Goal: Task Accomplishment & Management: Manage account settings

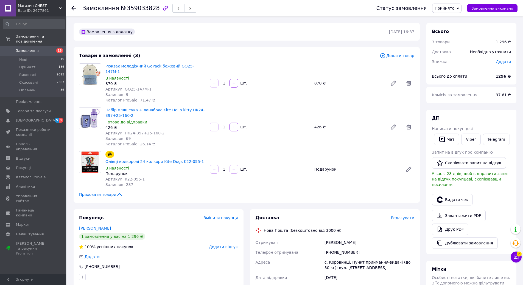
click at [403, 216] on span "Редагувати" at bounding box center [402, 218] width 23 height 4
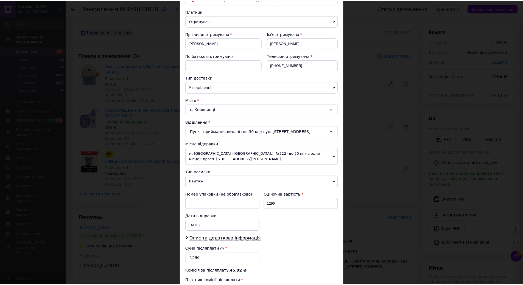
scroll to position [137, 0]
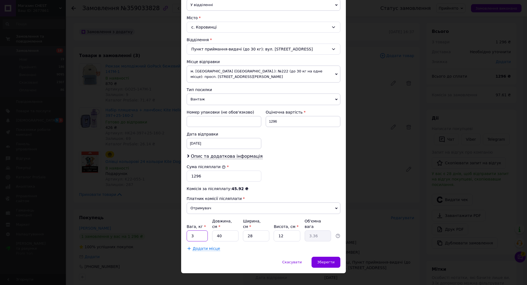
click at [198, 231] on input "3" at bounding box center [197, 236] width 21 height 11
type input "2"
click at [235, 232] on input "40" at bounding box center [225, 236] width 26 height 11
click at [265, 232] on input "28" at bounding box center [256, 236] width 26 height 11
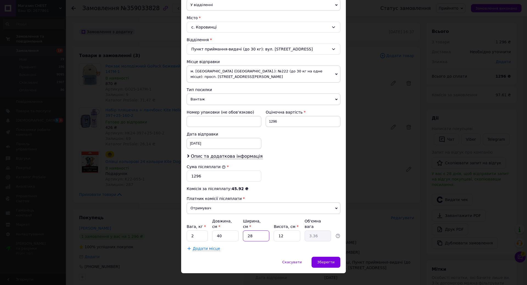
click at [265, 232] on input "28" at bounding box center [256, 236] width 26 height 11
click at [286, 231] on input "12" at bounding box center [287, 236] width 26 height 11
drag, startPoint x: 286, startPoint y: 227, endPoint x: 293, endPoint y: 237, distance: 12.0
click at [292, 234] on input "12" at bounding box center [287, 236] width 26 height 11
type input "7"
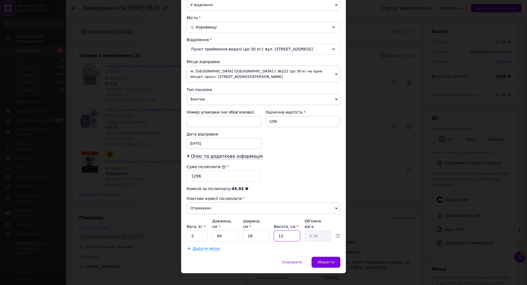
type input "1.96"
type input "7"
click at [323, 260] on span "Зберегти" at bounding box center [326, 262] width 17 height 4
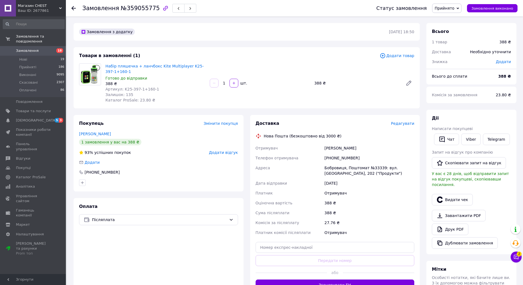
click at [408, 123] on span "Редагувати" at bounding box center [402, 123] width 23 height 4
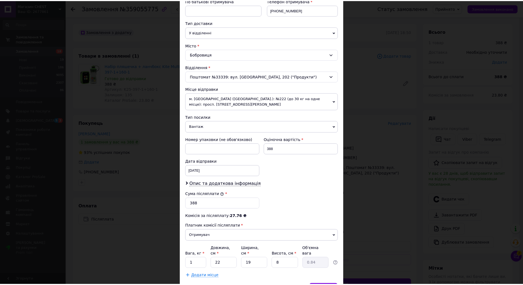
scroll to position [139, 0]
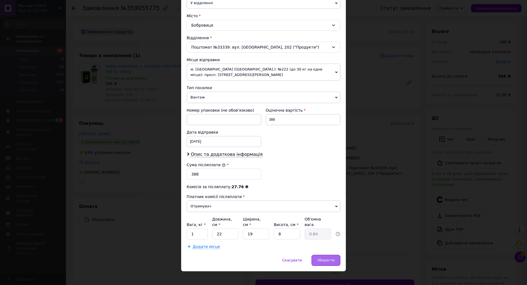
click at [326, 259] on div "Зберегти" at bounding box center [326, 260] width 29 height 11
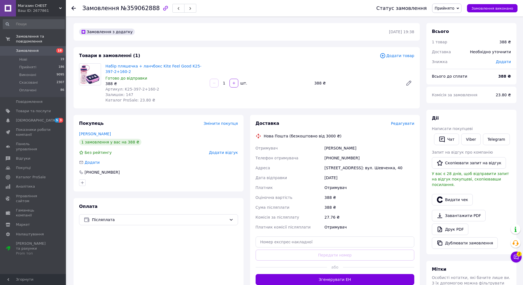
click at [401, 123] on span "Редагувати" at bounding box center [402, 123] width 23 height 4
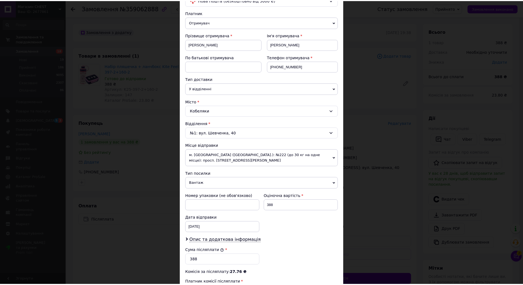
scroll to position [137, 0]
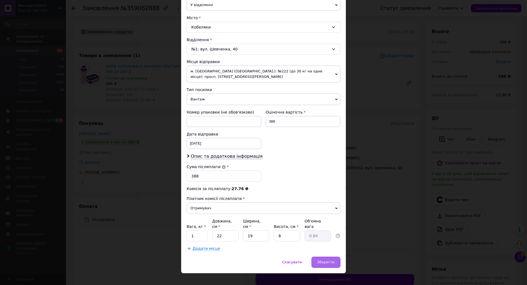
click at [325, 260] on span "Зберегти" at bounding box center [326, 262] width 17 height 4
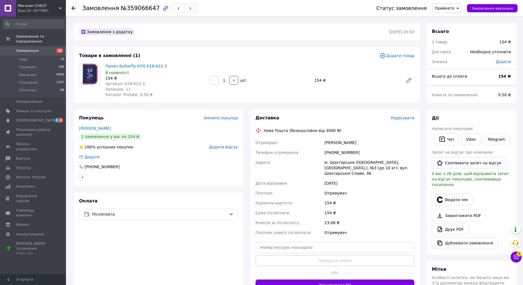
click at [407, 118] on span "Редагувати" at bounding box center [402, 118] width 23 height 4
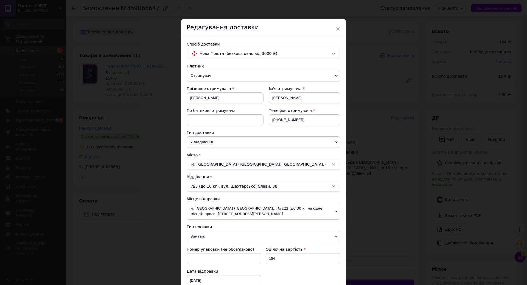
scroll to position [82, 0]
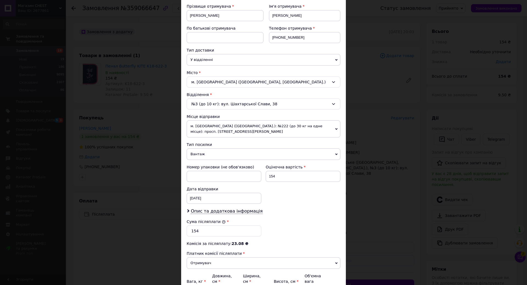
click at [246, 155] on span "Вантаж" at bounding box center [264, 155] width 154 height 12
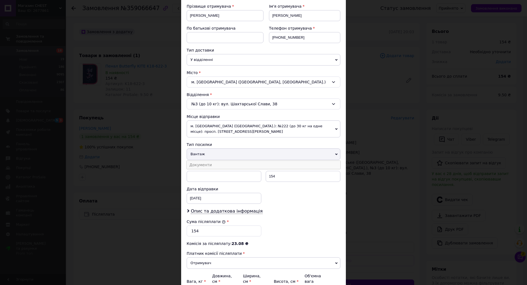
click at [259, 166] on li "Документи" at bounding box center [264, 165] width 154 height 8
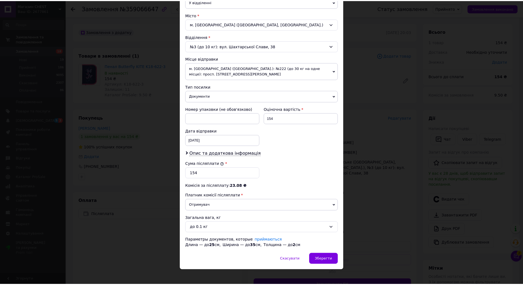
scroll to position [145, 0]
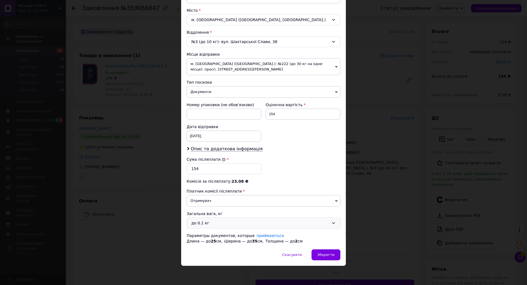
click at [215, 225] on div "до 0.1 кг" at bounding box center [260, 223] width 138 height 6
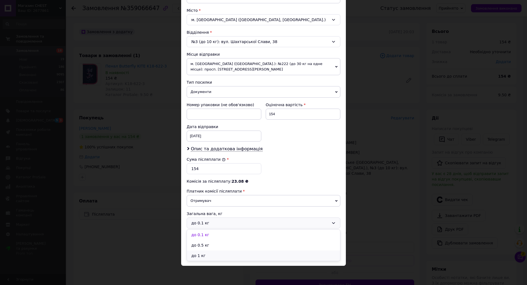
click at [213, 255] on li "до 1 кг" at bounding box center [263, 256] width 153 height 10
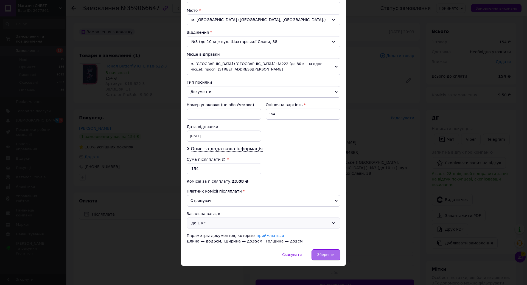
click at [329, 257] on span "Зберегти" at bounding box center [326, 255] width 17 height 4
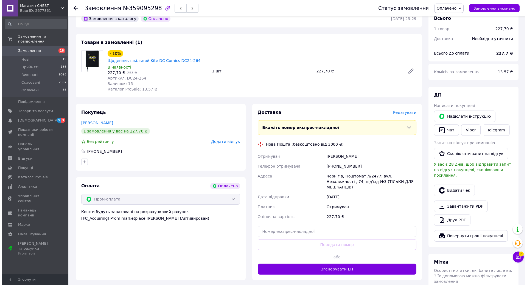
scroll to position [165, 0]
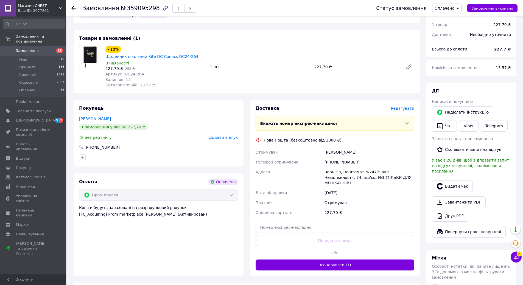
click at [401, 106] on span "Редагувати" at bounding box center [402, 108] width 23 height 4
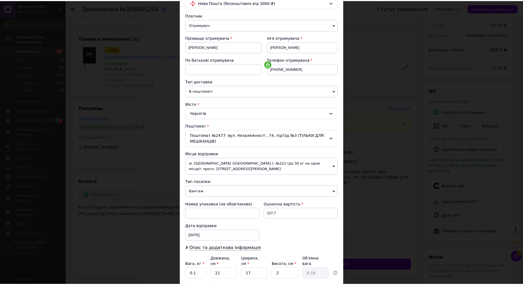
scroll to position [91, 0]
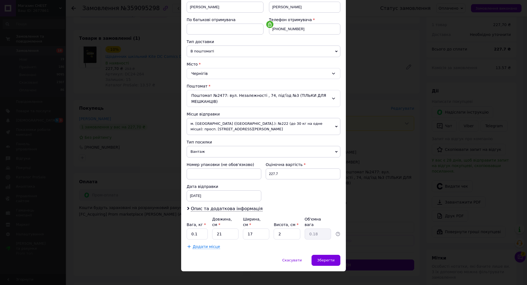
click at [221, 151] on span "Вантаж" at bounding box center [264, 152] width 154 height 12
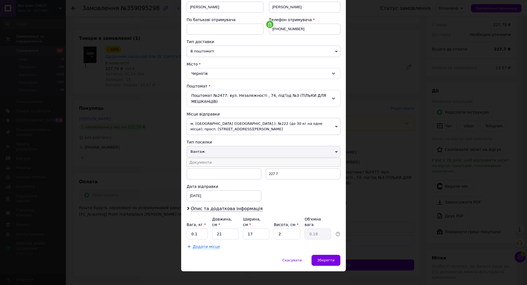
click at [215, 164] on li "Документи" at bounding box center [264, 162] width 154 height 8
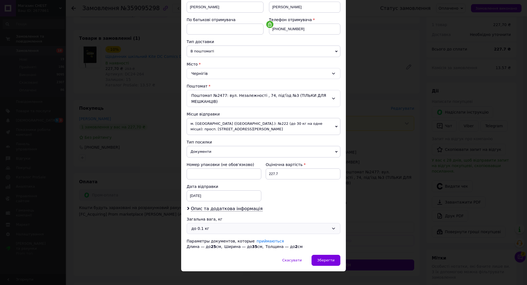
click at [207, 229] on div "до 0.1 кг" at bounding box center [260, 229] width 138 height 6
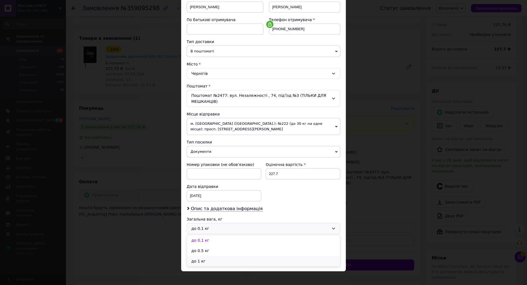
click at [202, 261] on li "до 1 кг" at bounding box center [263, 261] width 153 height 10
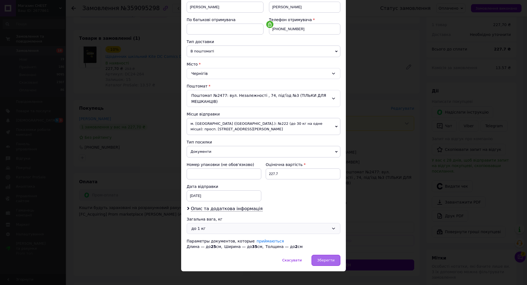
click at [326, 260] on span "Зберегти" at bounding box center [326, 260] width 17 height 4
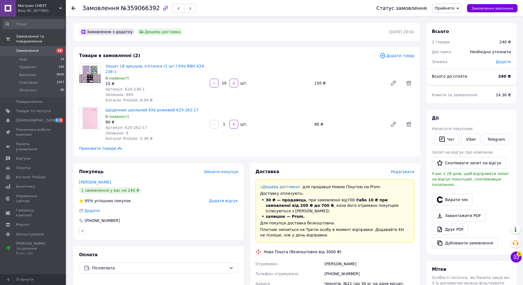
click at [408, 170] on span "Редагувати" at bounding box center [402, 172] width 23 height 4
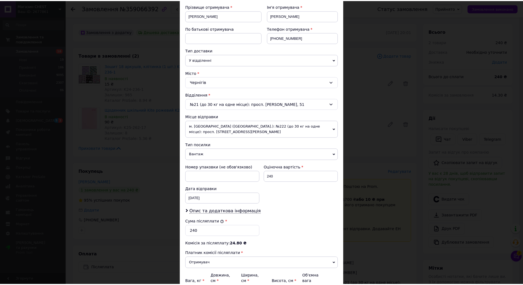
scroll to position [139, 0]
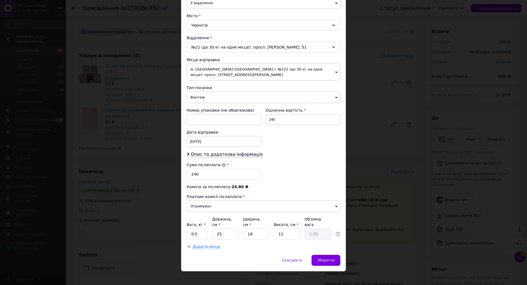
click at [221, 97] on span "Вантаж" at bounding box center [264, 98] width 154 height 12
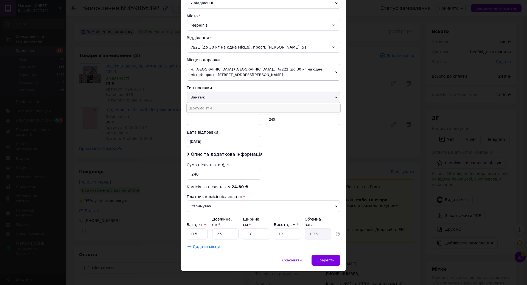
click at [216, 108] on li "Документи" at bounding box center [264, 108] width 154 height 8
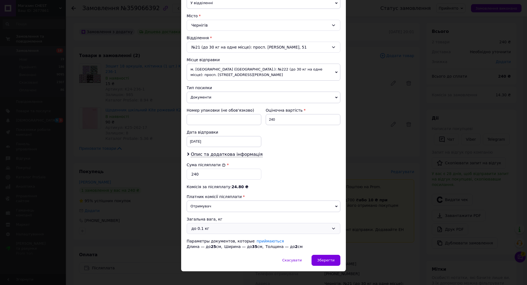
click at [207, 229] on div "до 0.1 кг" at bounding box center [260, 229] width 138 height 6
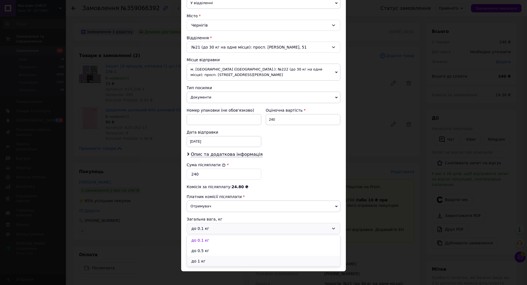
click at [194, 261] on li "до 1 кг" at bounding box center [263, 261] width 153 height 10
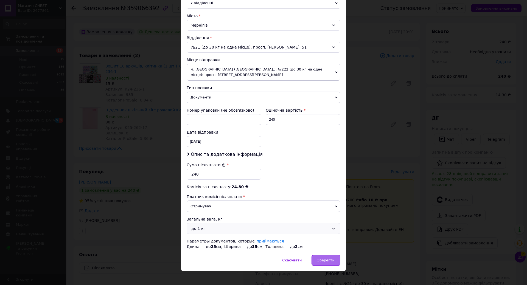
click at [324, 257] on div "Зберегти" at bounding box center [326, 260] width 29 height 11
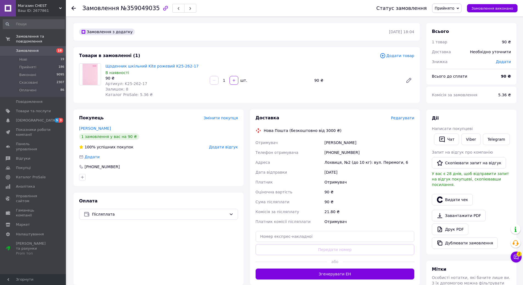
click at [411, 117] on span "Редагувати" at bounding box center [402, 118] width 23 height 4
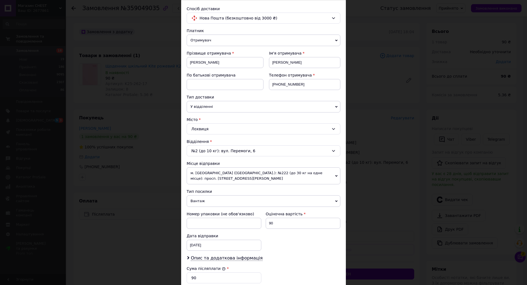
scroll to position [82, 0]
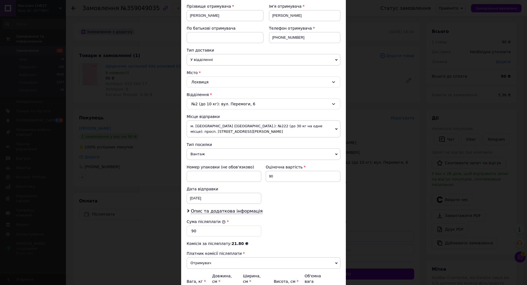
click at [227, 154] on span "Вантаж" at bounding box center [264, 155] width 154 height 12
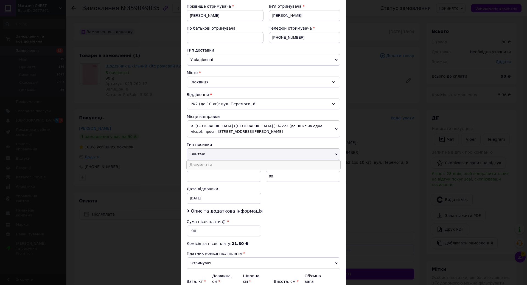
click at [223, 166] on li "Документи" at bounding box center [264, 165] width 154 height 8
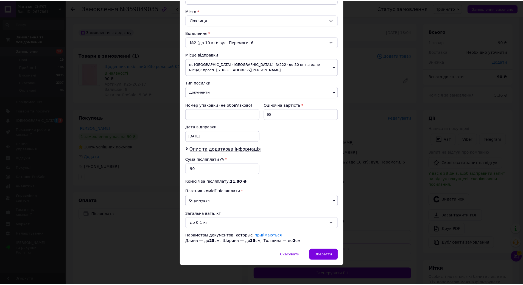
scroll to position [145, 0]
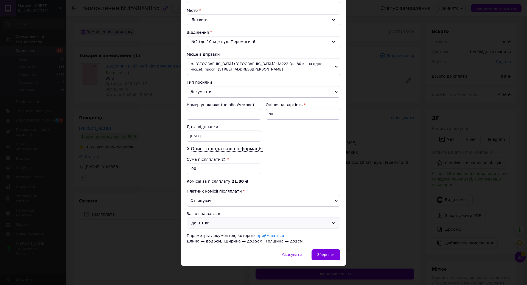
click at [211, 224] on div "до 0.1 кг" at bounding box center [260, 223] width 138 height 6
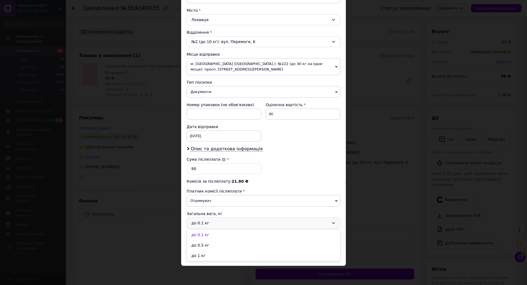
drag, startPoint x: 201, startPoint y: 257, endPoint x: 205, endPoint y: 258, distance: 4.1
click at [201, 258] on li "до 1 кг" at bounding box center [263, 256] width 153 height 10
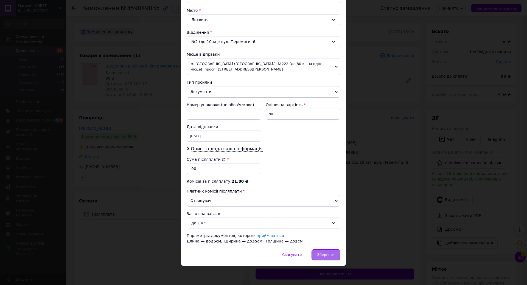
click at [331, 257] on span "Зберегти" at bounding box center [326, 255] width 17 height 4
